Goal: Leave review/rating

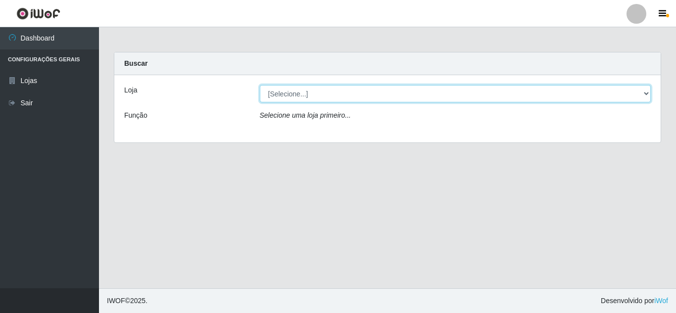
click at [347, 92] on select "[Selecione...] Queiroz Atacadão - [GEOGRAPHIC_DATA]" at bounding box center [455, 93] width 391 height 17
select select "225"
click at [260, 85] on select "[Selecione...] Queiroz Atacadão - [GEOGRAPHIC_DATA]" at bounding box center [455, 93] width 391 height 17
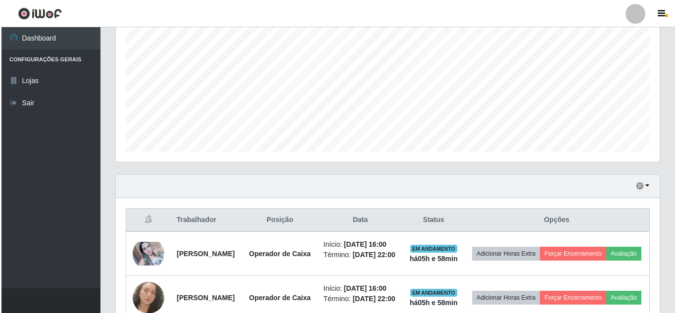
scroll to position [291, 0]
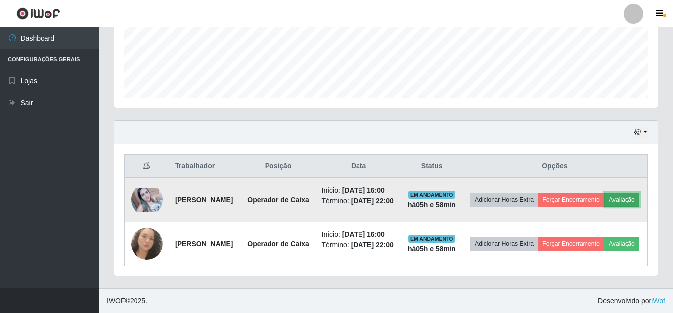
click at [605, 193] on button "Avaliação" at bounding box center [622, 200] width 35 height 14
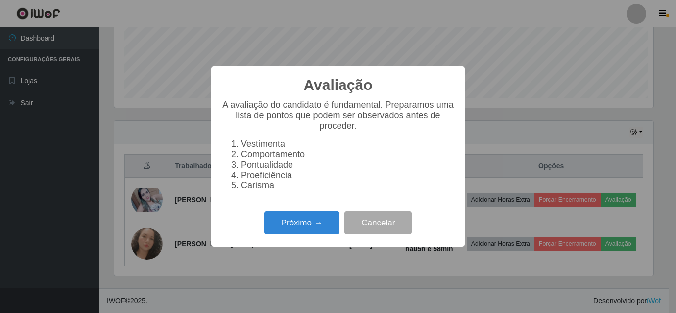
scroll to position [205, 539]
click at [319, 225] on button "Próximo →" at bounding box center [301, 222] width 75 height 23
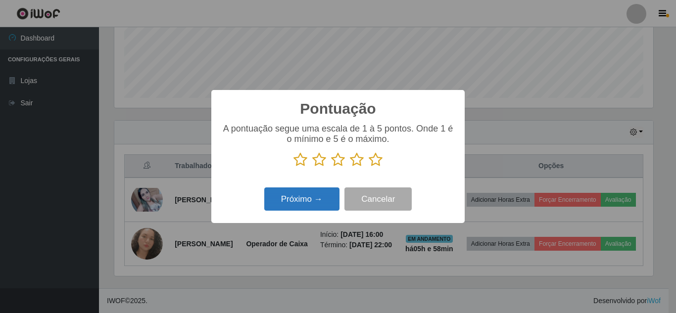
scroll to position [494620, 494287]
click at [376, 161] on icon at bounding box center [376, 159] width 14 height 15
click at [369, 167] on input "radio" at bounding box center [369, 167] width 0 height 0
click at [334, 195] on button "Próximo →" at bounding box center [301, 199] width 75 height 23
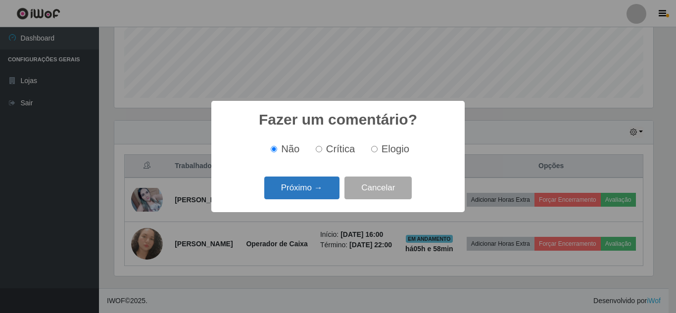
click at [311, 193] on button "Próximo →" at bounding box center [301, 188] width 75 height 23
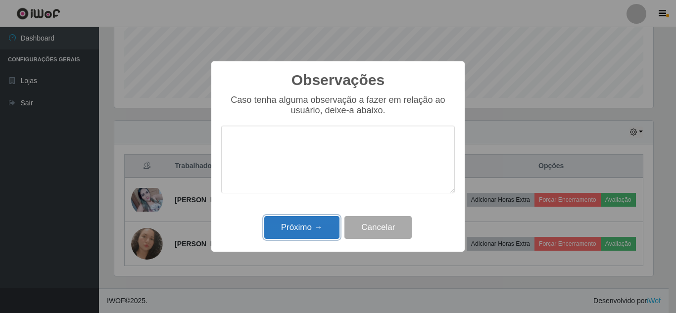
click at [303, 224] on button "Próximo →" at bounding box center [301, 227] width 75 height 23
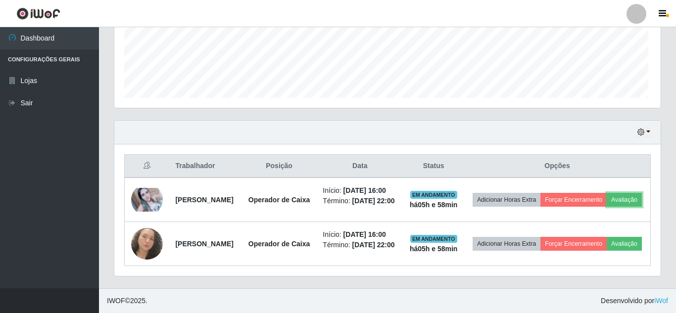
scroll to position [205, 544]
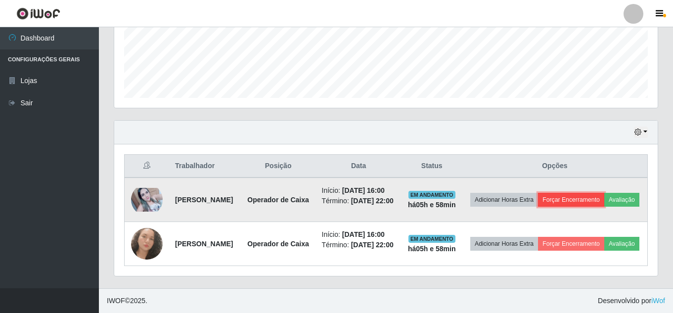
click at [602, 193] on button "Forçar Encerramento" at bounding box center [571, 200] width 66 height 14
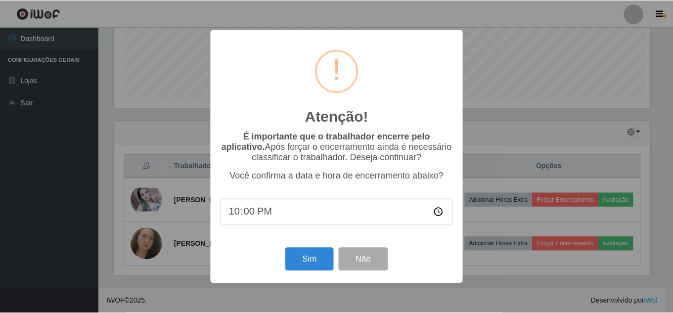
scroll to position [205, 539]
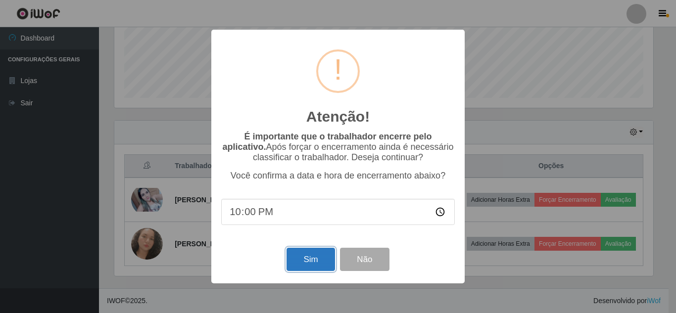
click at [329, 264] on button "Sim" at bounding box center [311, 259] width 48 height 23
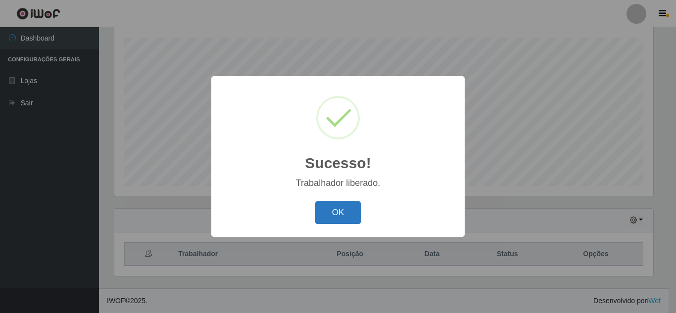
click at [341, 210] on button "OK" at bounding box center [338, 212] width 46 height 23
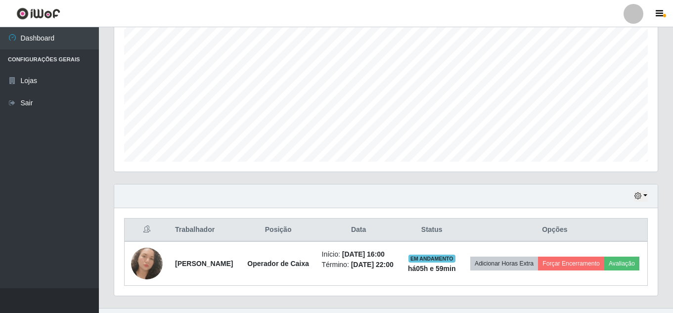
scroll to position [219, 0]
